Goal: Browse casually: Explore the website without a specific task or goal

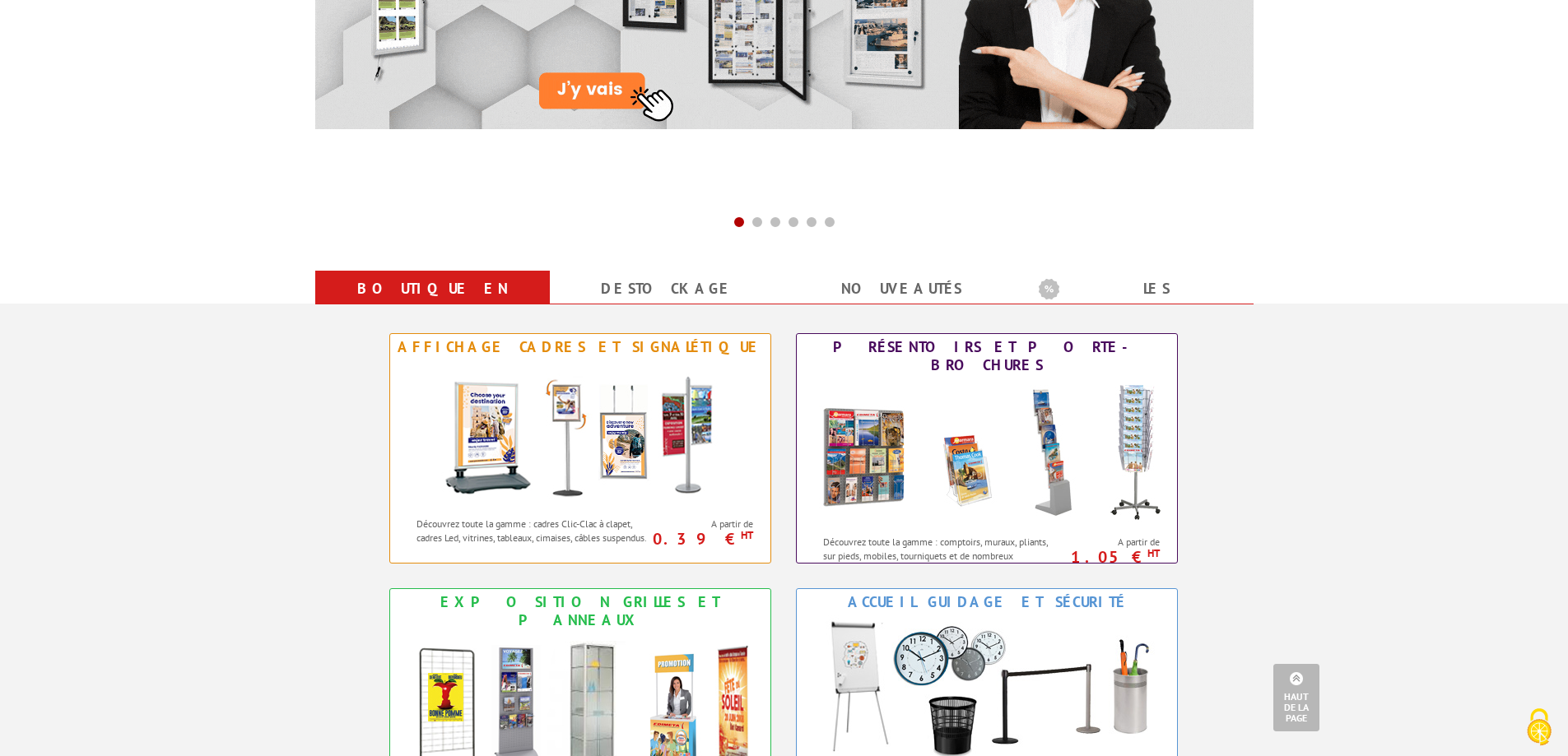
scroll to position [494, 0]
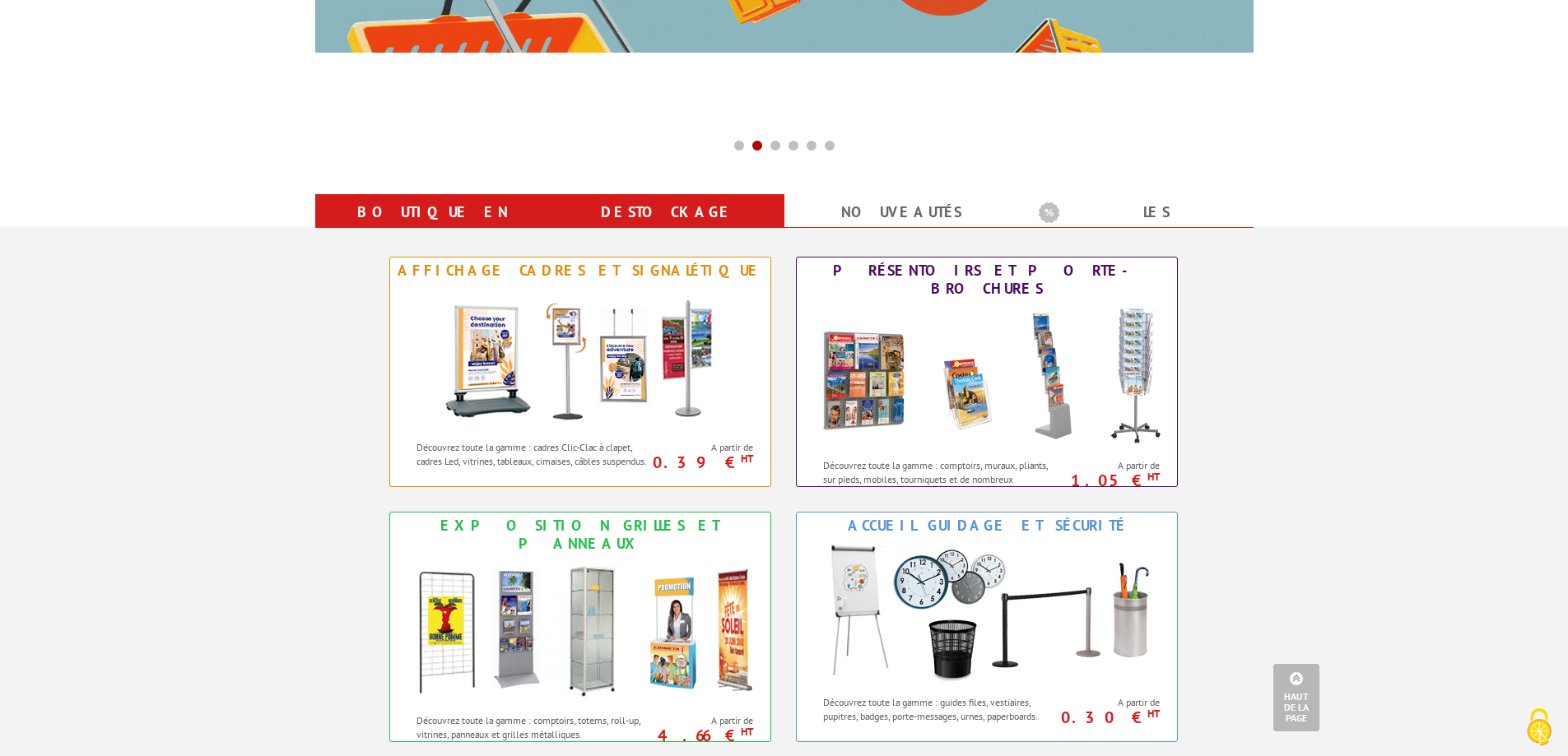
click at [681, 202] on link "Destockage" at bounding box center [667, 212] width 195 height 30
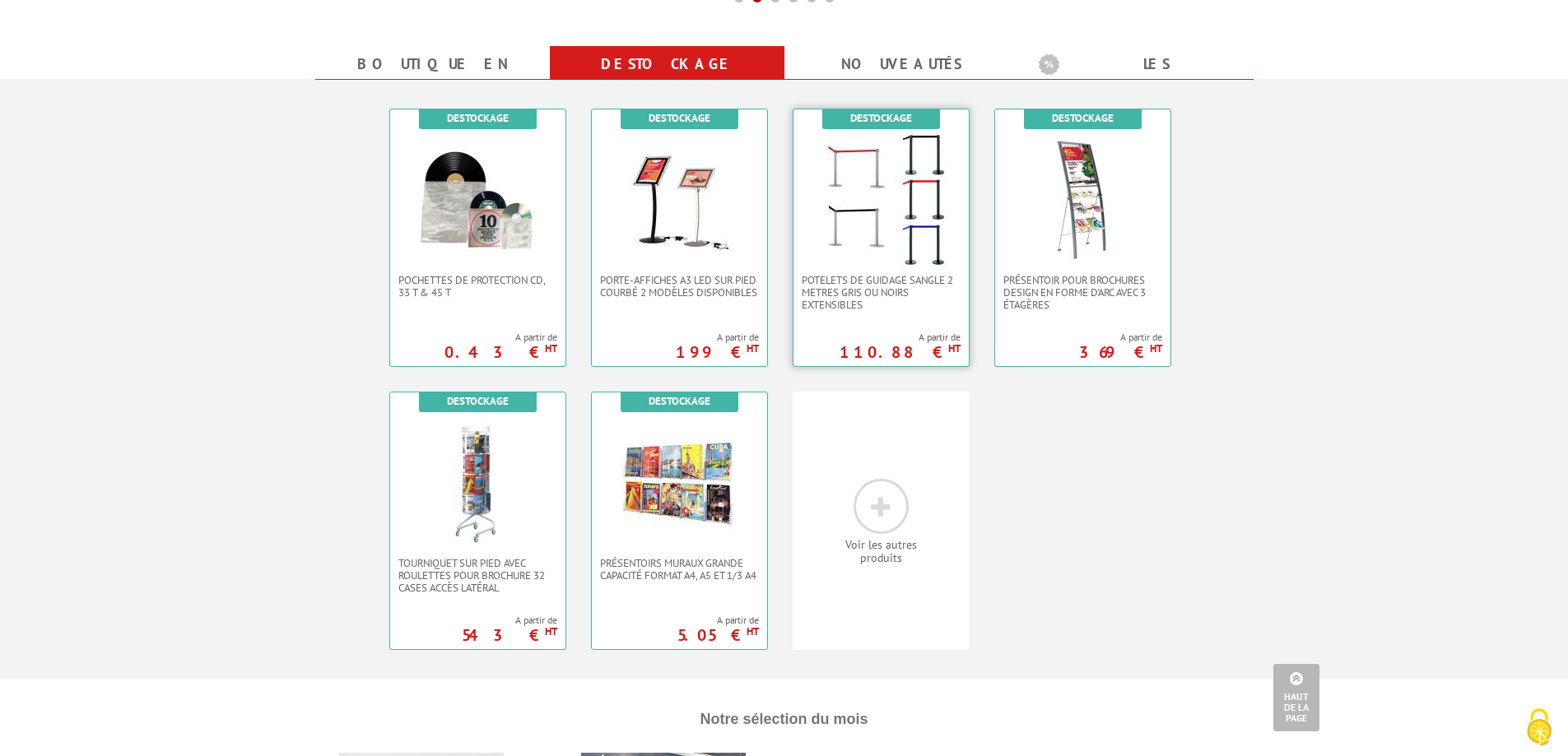
scroll to position [658, 0]
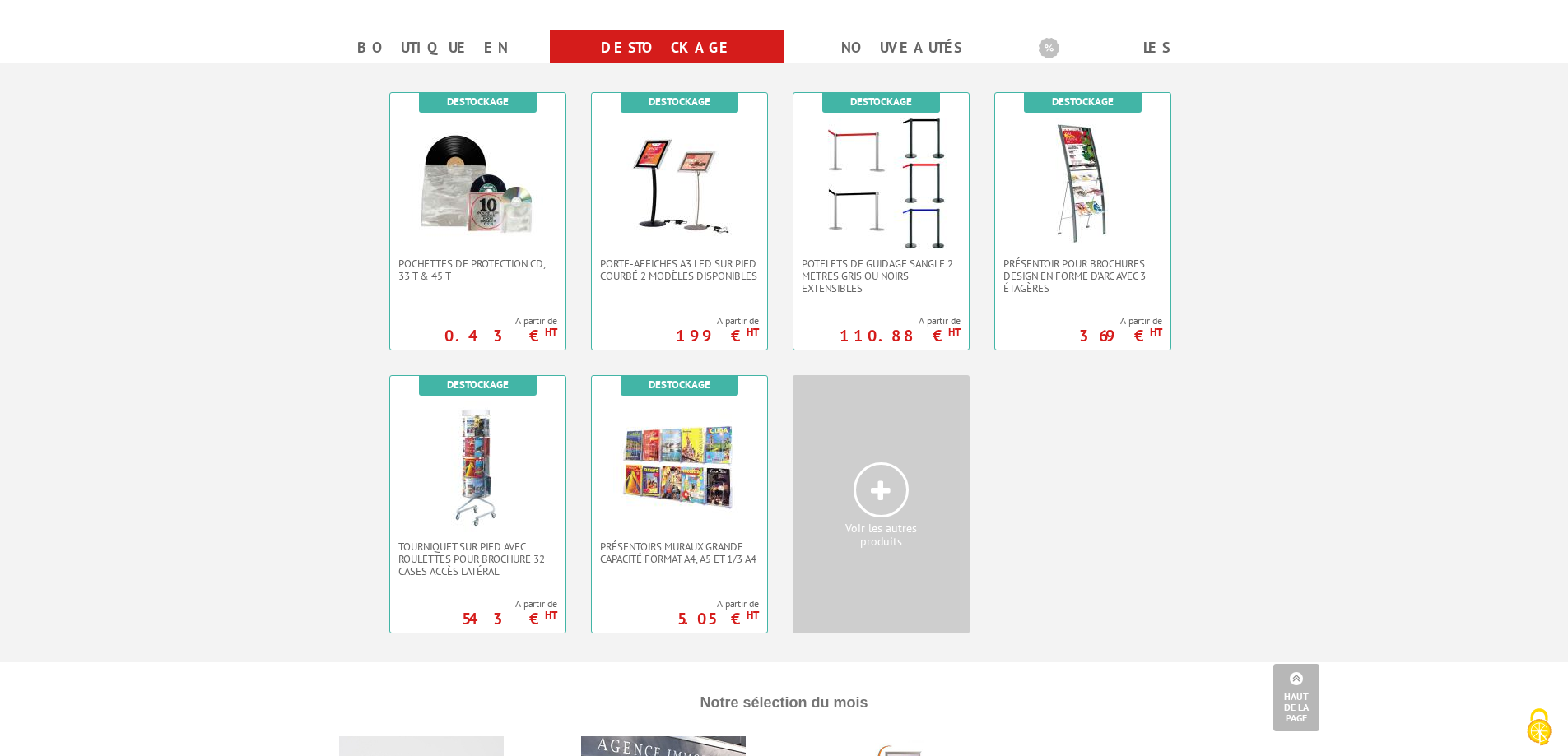
click at [862, 490] on span at bounding box center [880, 489] width 55 height 55
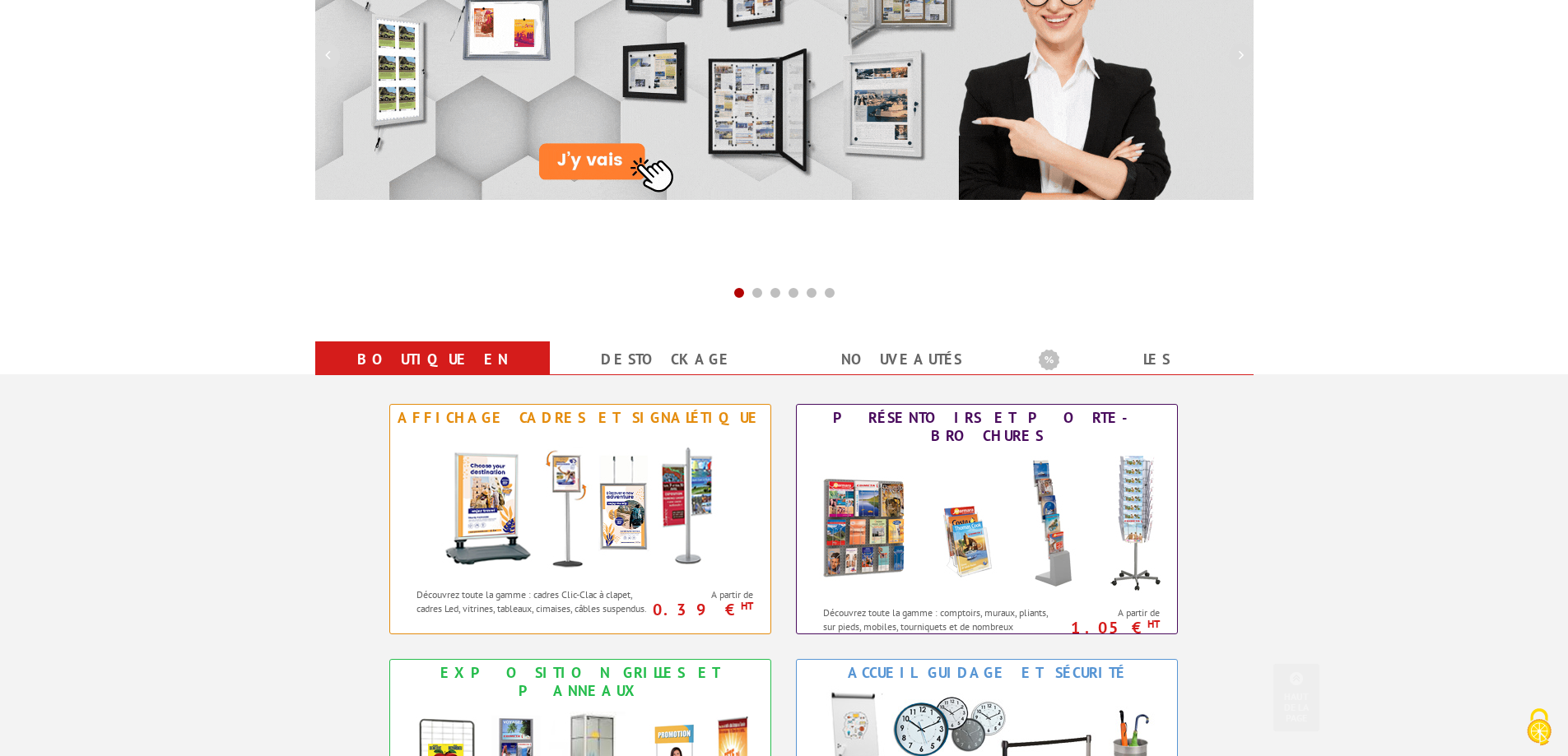
scroll to position [247, 0]
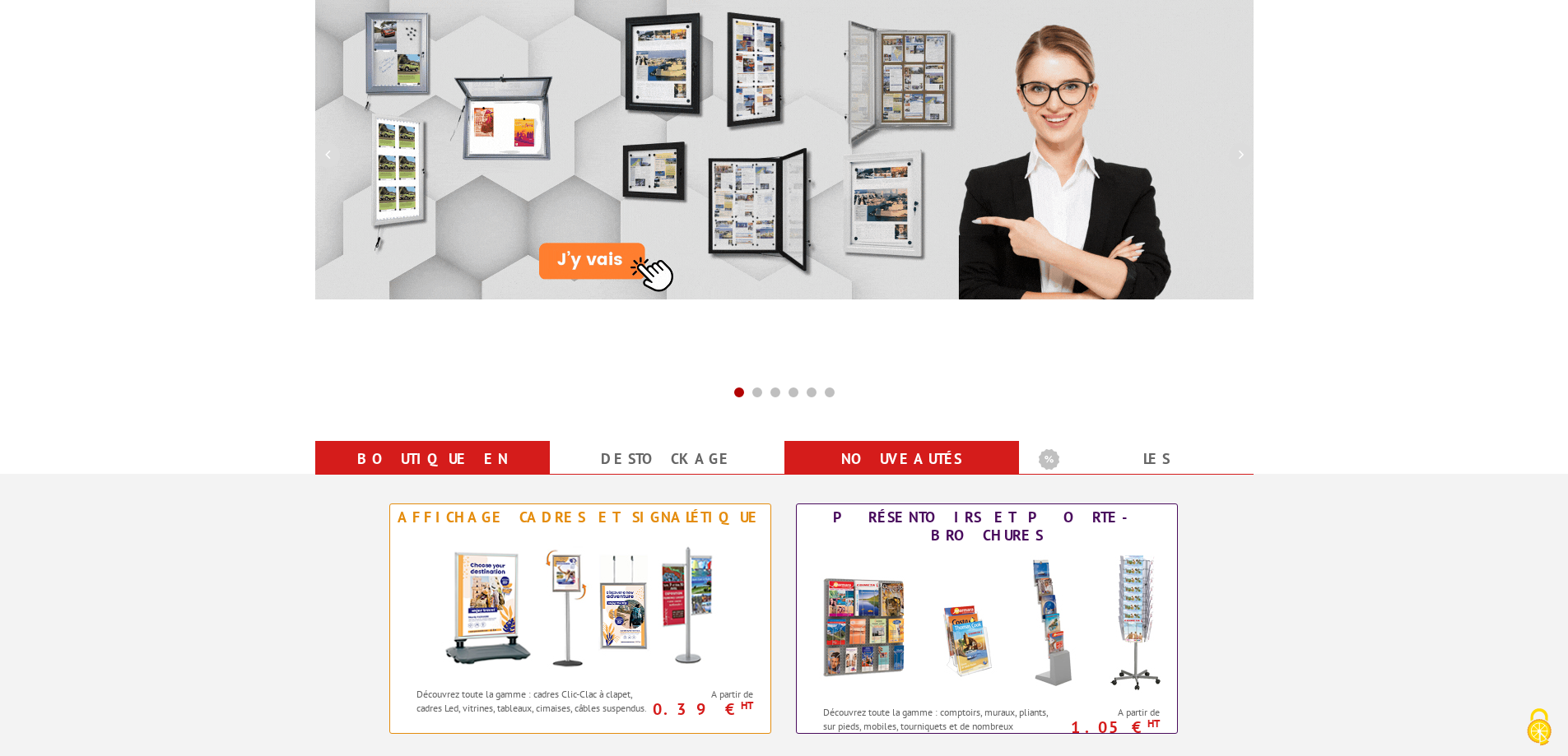
click at [919, 452] on link "nouveautés" at bounding box center [901, 459] width 195 height 30
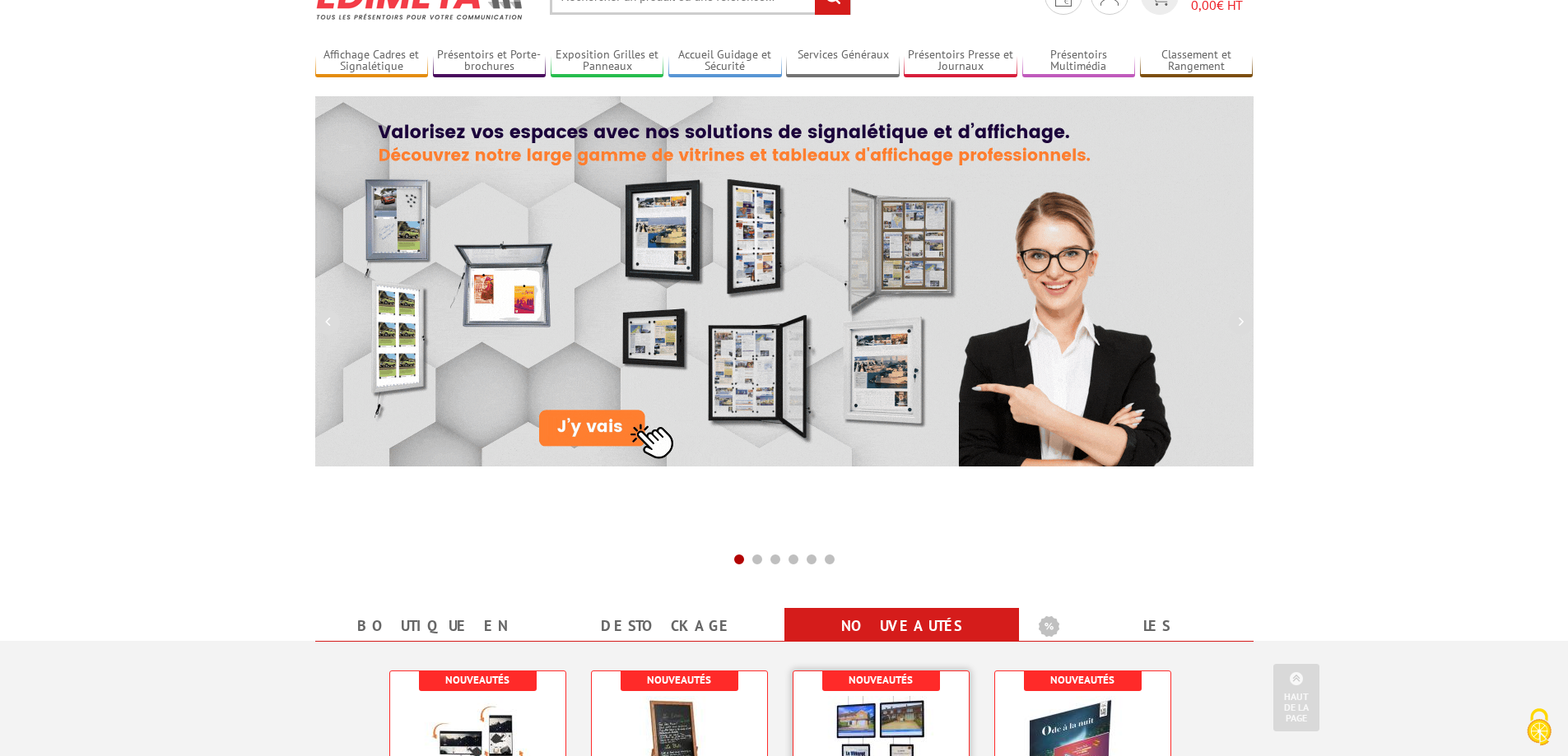
scroll to position [0, 0]
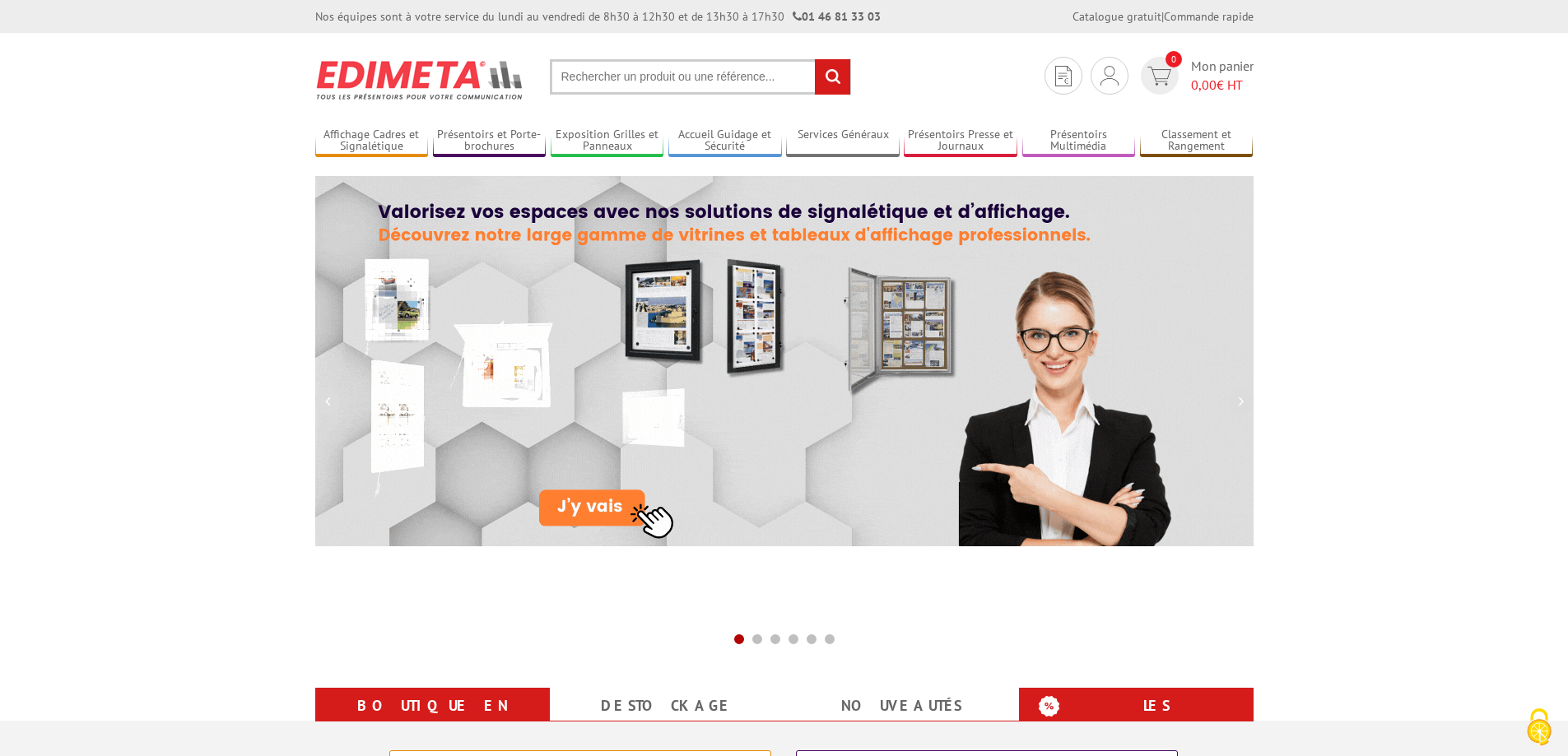
click at [1099, 711] on b "Les promotions" at bounding box center [1141, 707] width 206 height 33
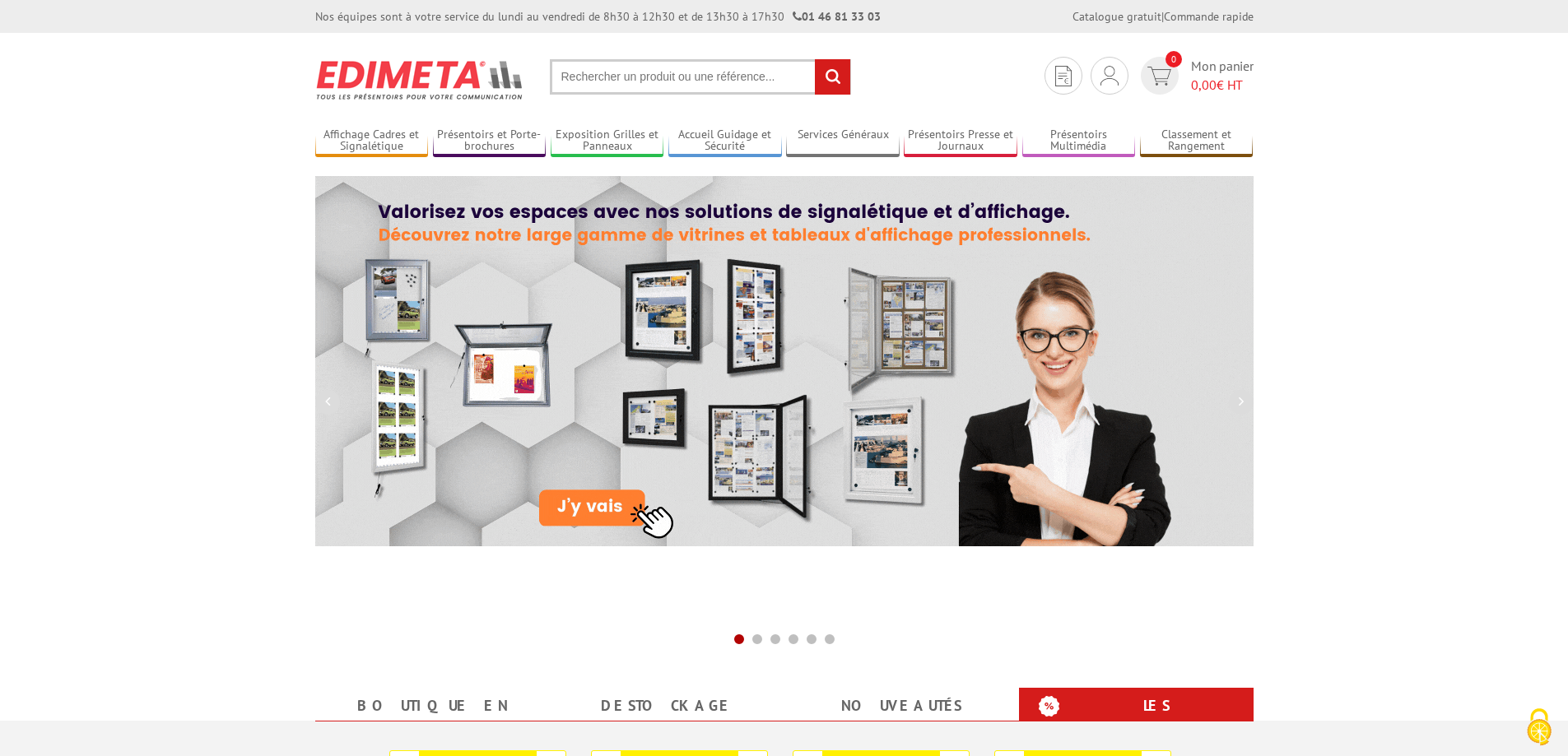
click at [1182, 701] on b "Les promotions" at bounding box center [1141, 707] width 206 height 33
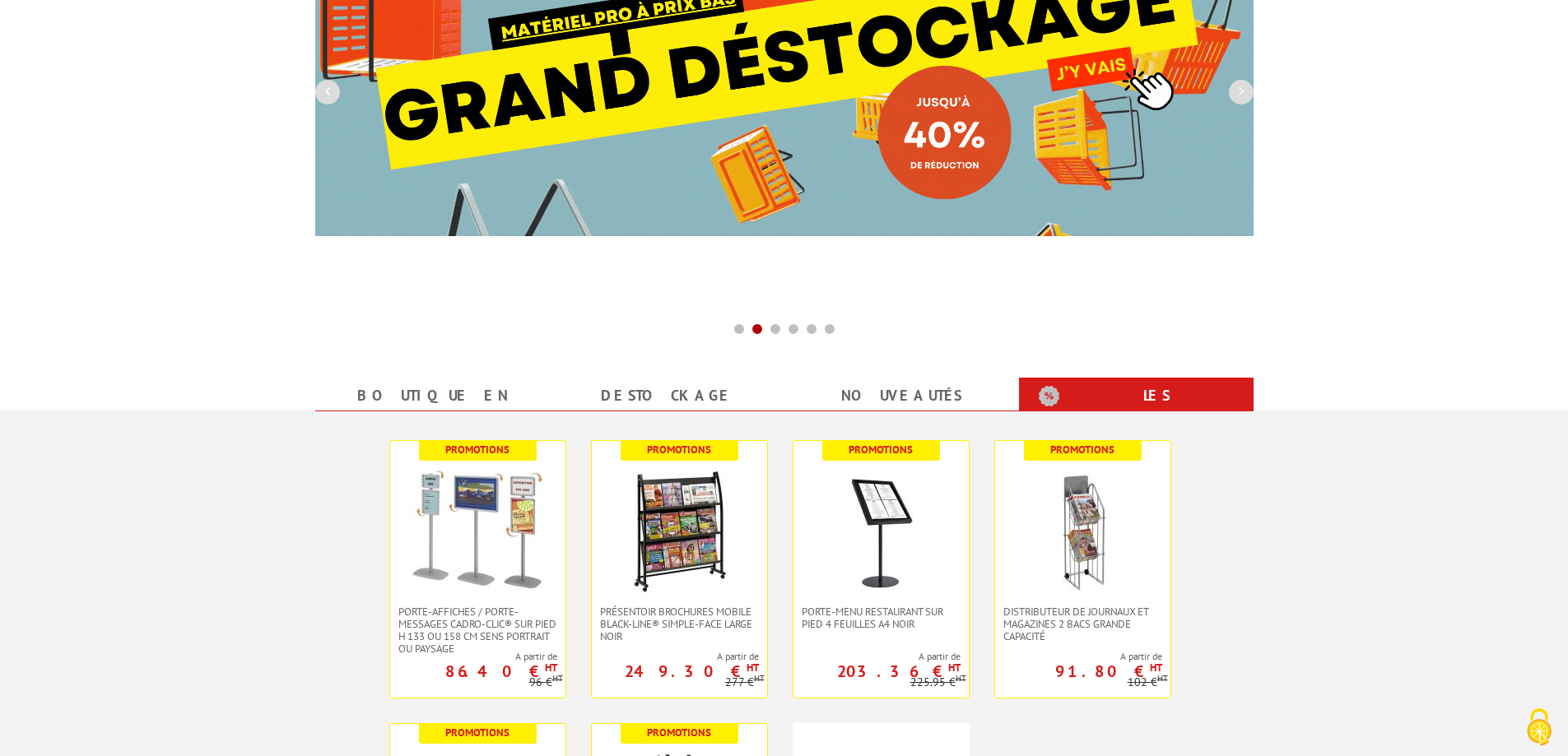
scroll to position [411, 0]
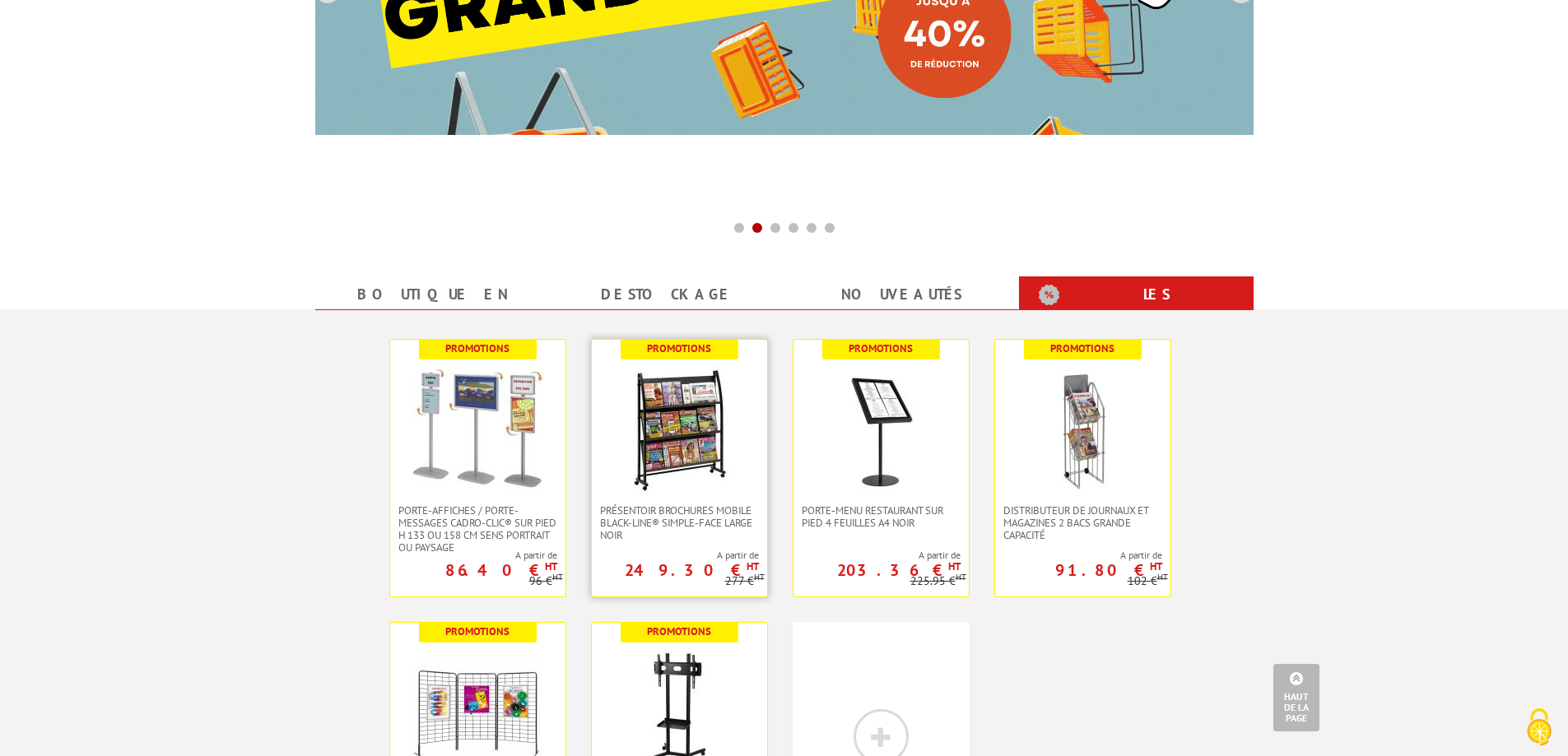
click at [651, 445] on img at bounding box center [678, 430] width 131 height 131
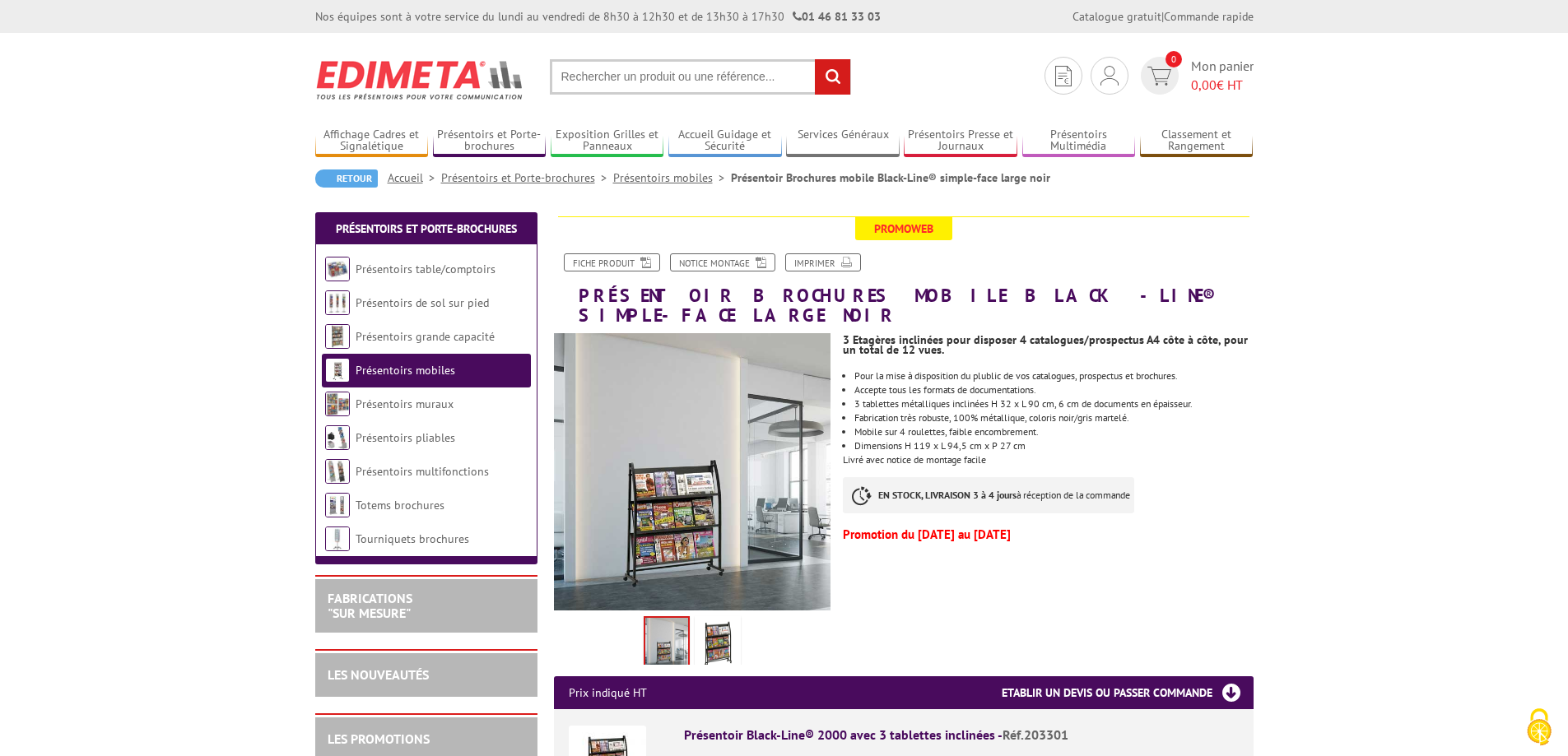
drag, startPoint x: 447, startPoint y: 76, endPoint x: 450, endPoint y: 68, distance: 8.5
click at [446, 76] on img at bounding box center [420, 79] width 209 height 61
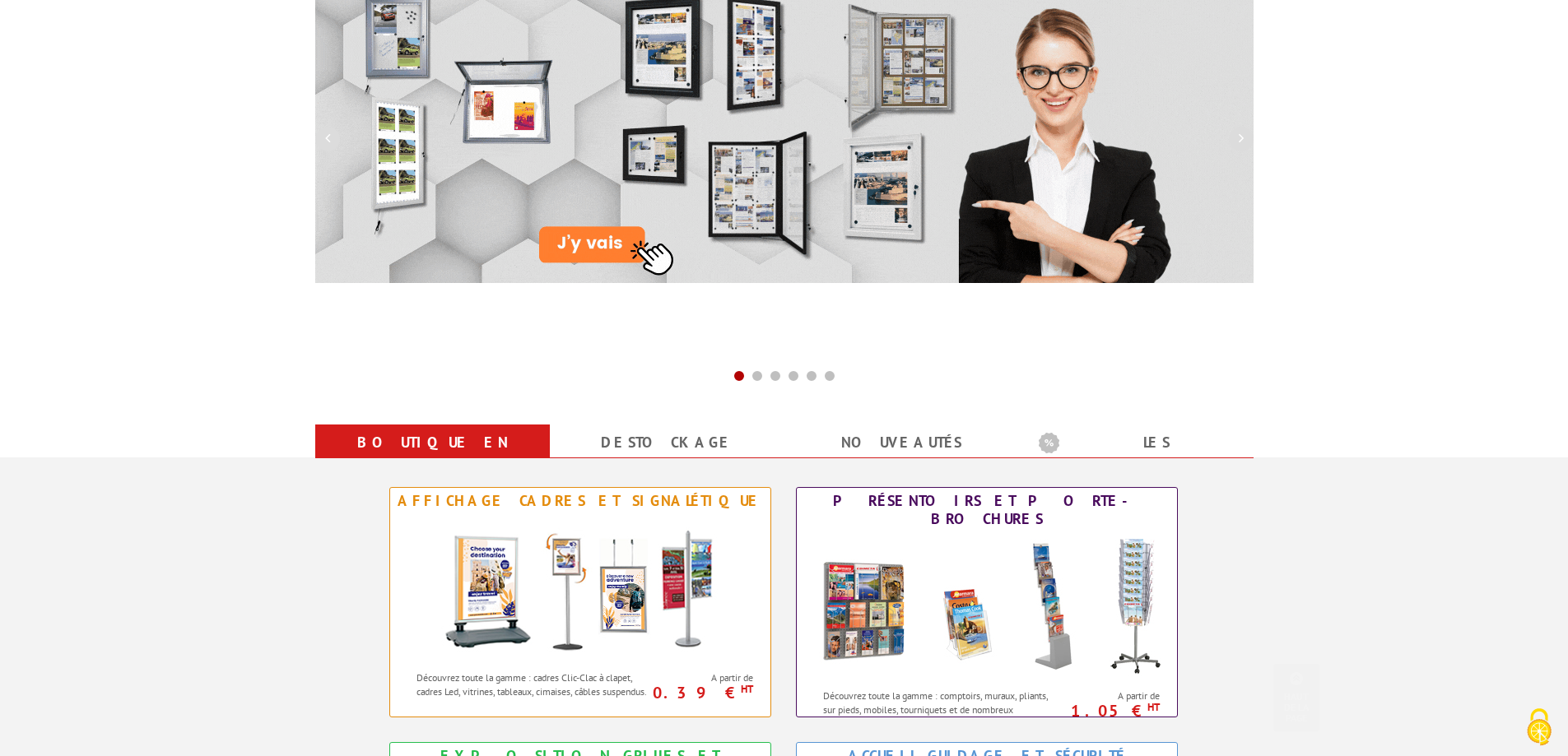
scroll to position [329, 0]
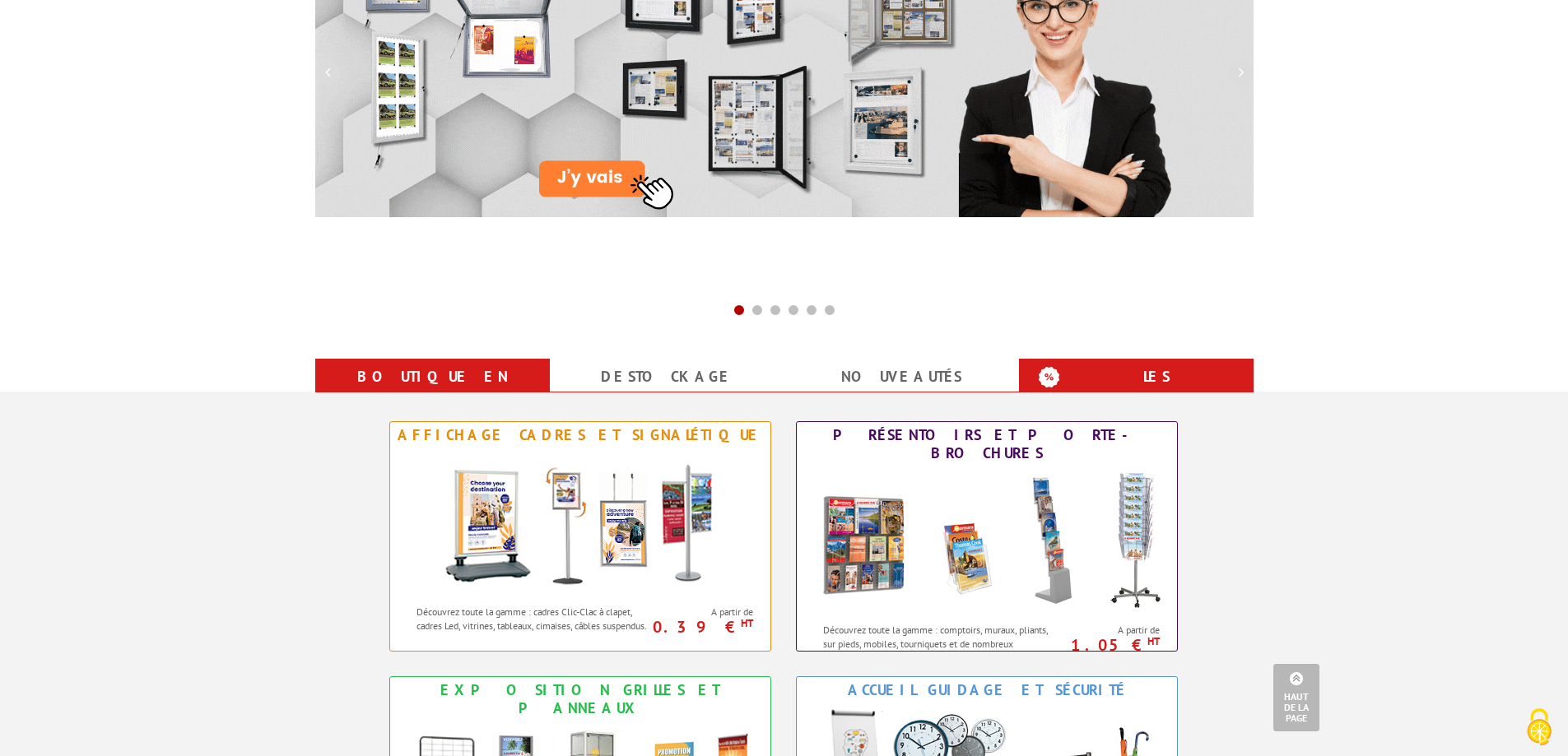
click at [1179, 383] on b "Les promotions" at bounding box center [1141, 378] width 206 height 33
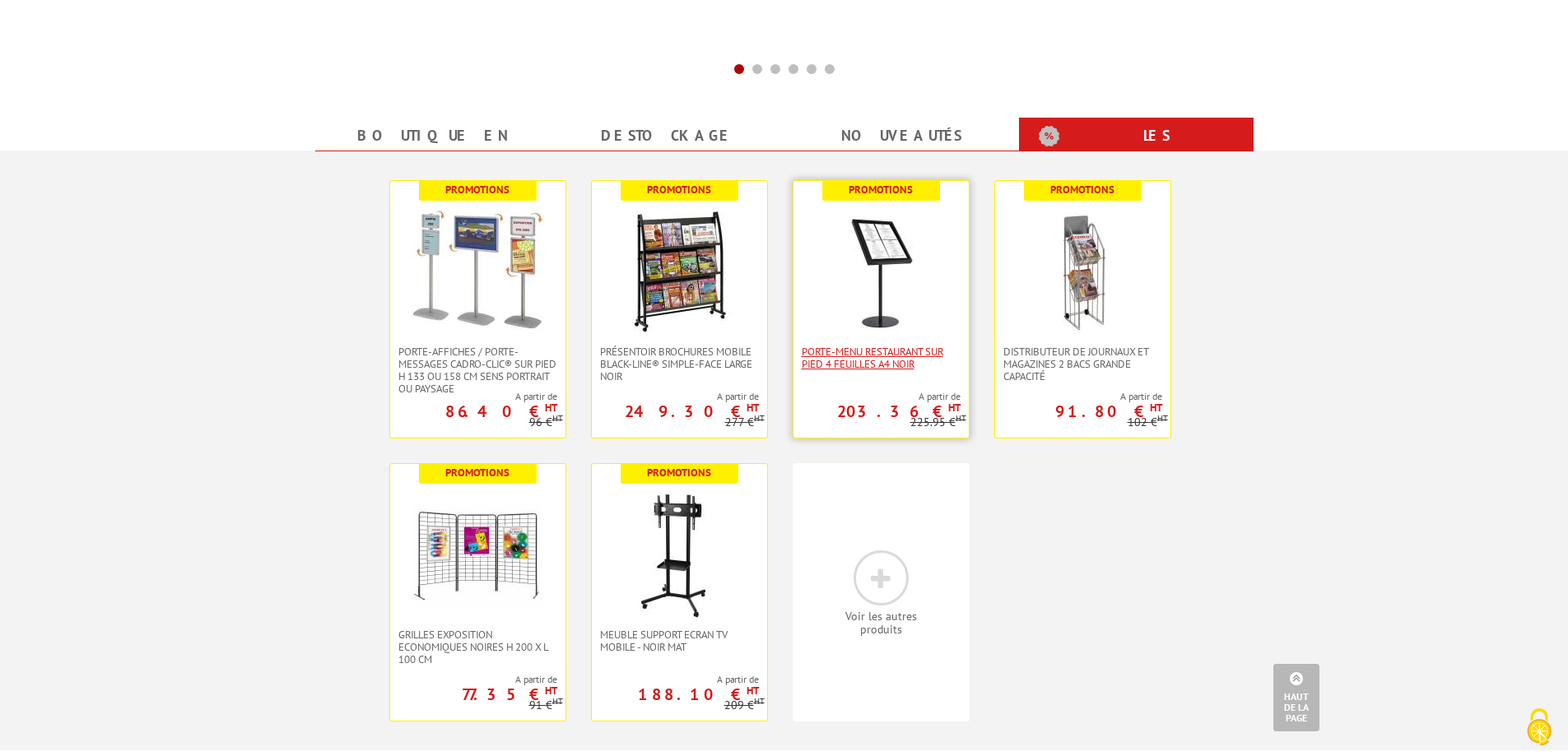
scroll to position [823, 0]
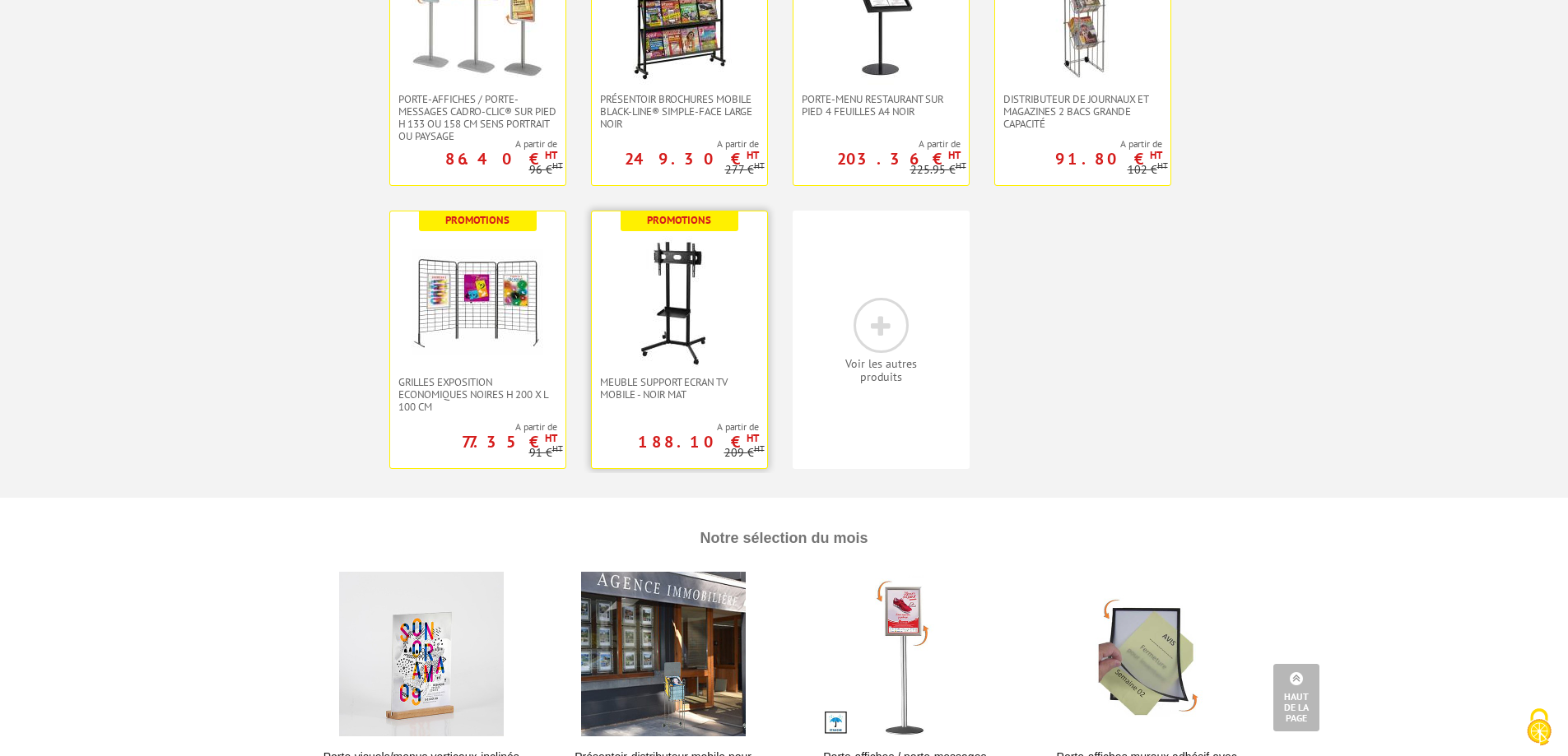
click at [713, 361] on img at bounding box center [678, 302] width 131 height 131
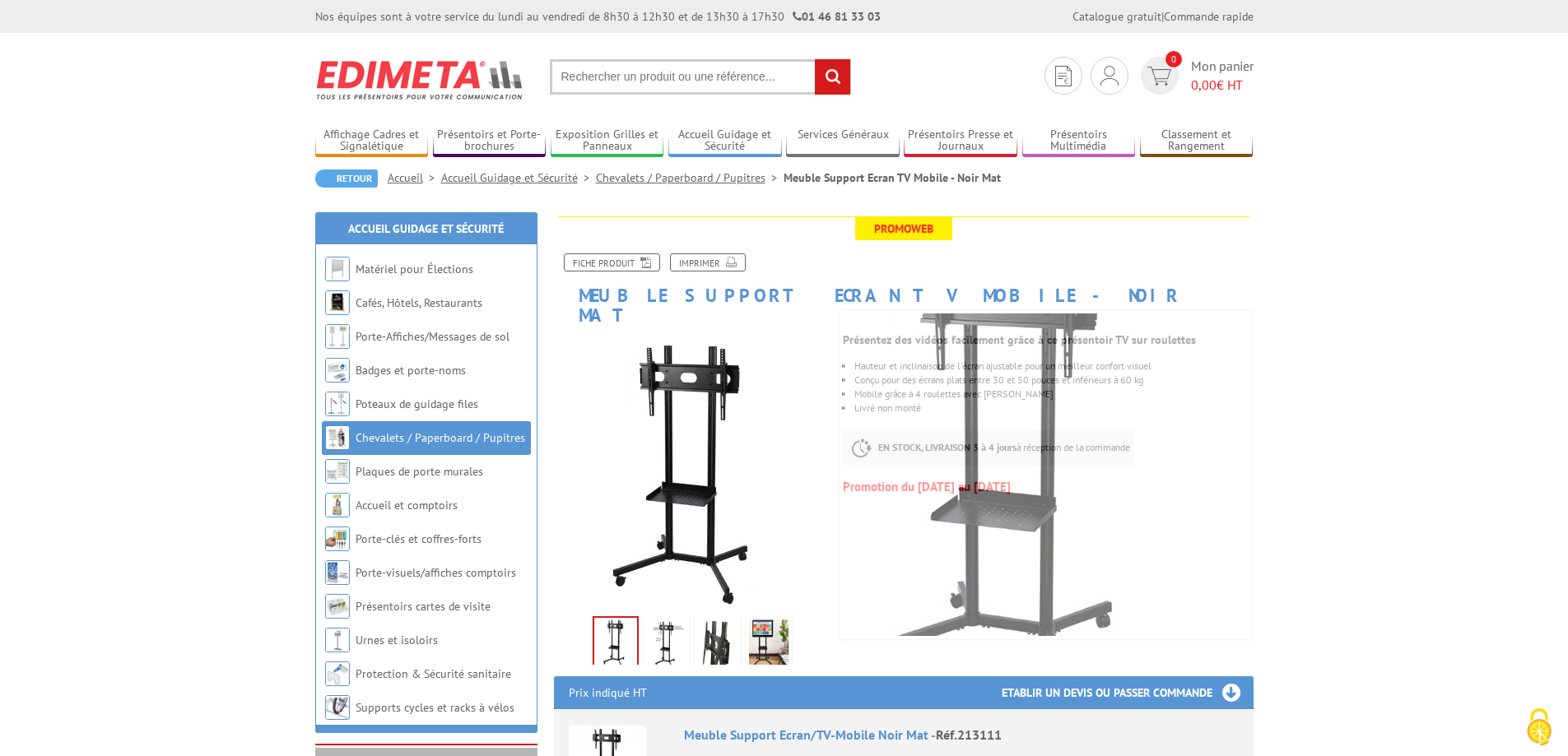
click at [400, 75] on img at bounding box center [420, 79] width 209 height 61
